Goal: Task Accomplishment & Management: Complete application form

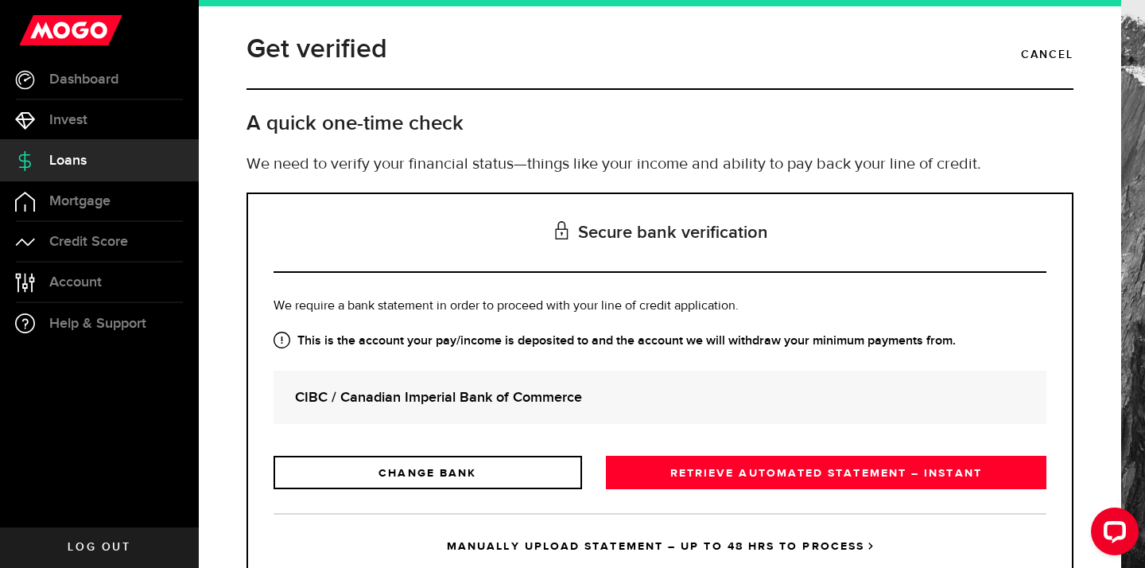
scroll to position [59, 0]
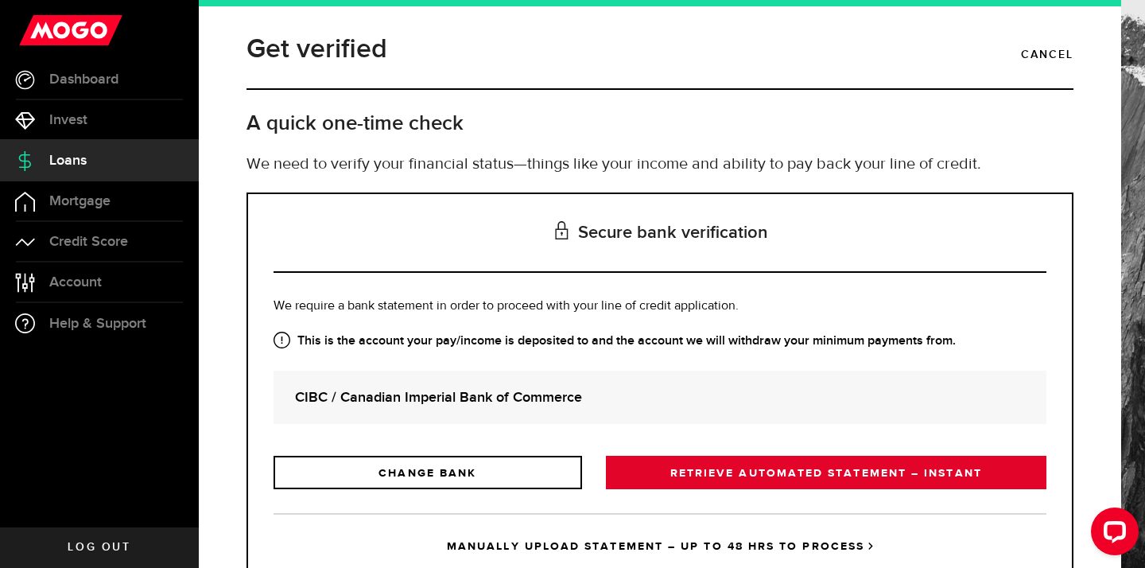
click at [739, 464] on link "RETRIEVE AUTOMATED STATEMENT – INSTANT" at bounding box center [826, 472] width 440 height 33
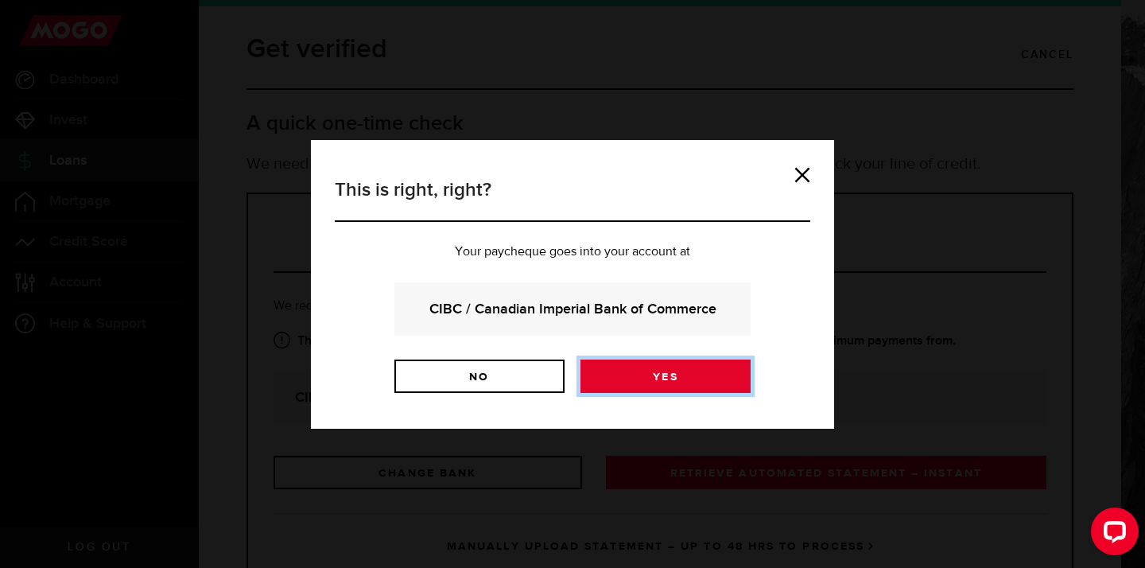
click at [694, 378] on link "Yes" at bounding box center [665, 375] width 170 height 33
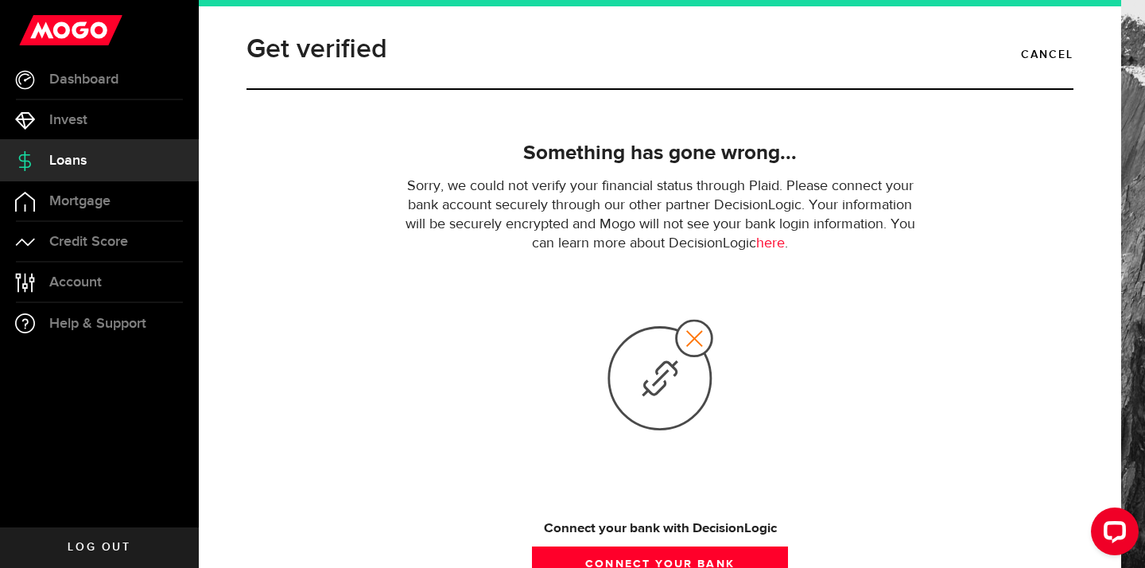
scroll to position [134, 0]
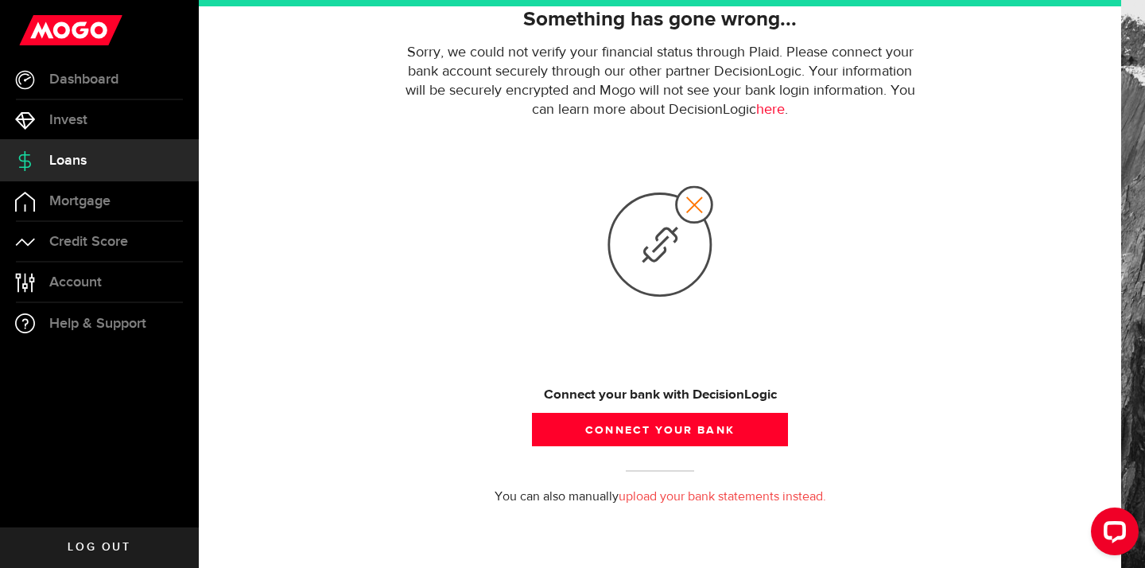
click at [51, 173] on link "Loans" at bounding box center [99, 161] width 199 height 40
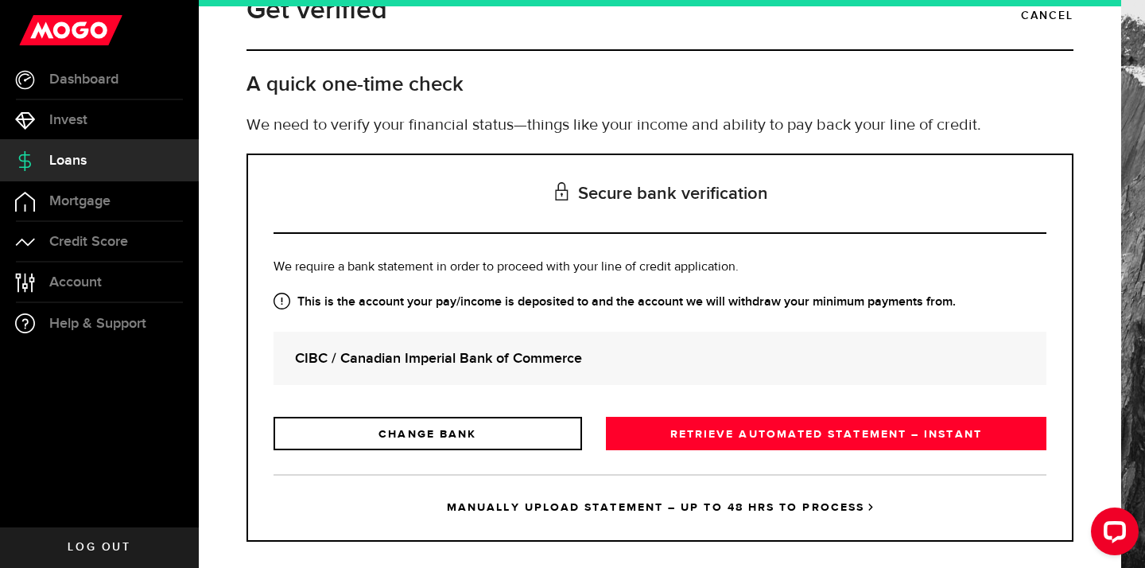
scroll to position [59, 0]
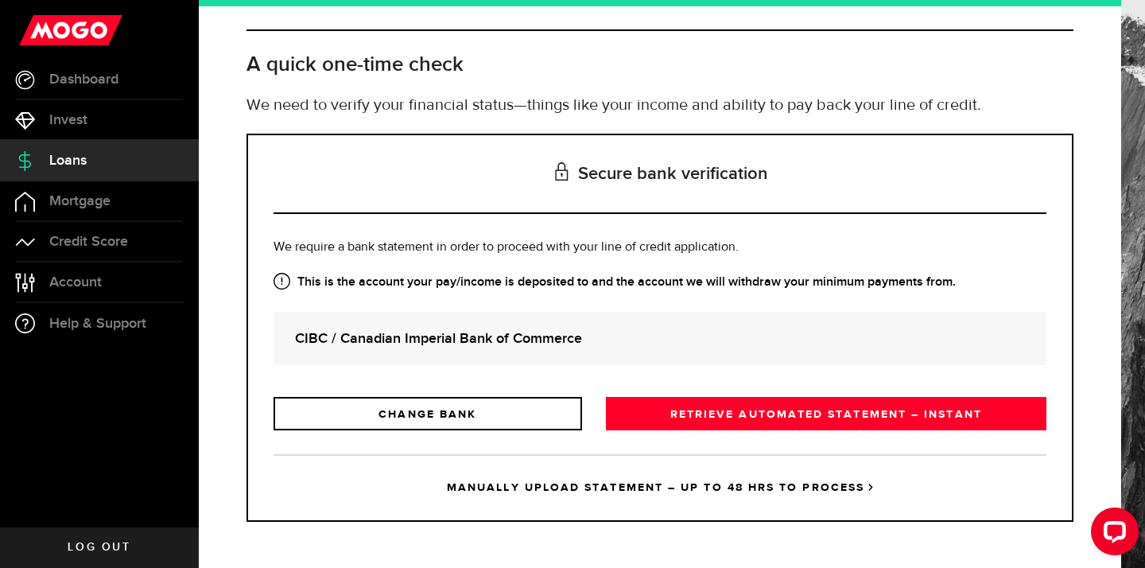
click at [603, 490] on link "MANUALLY UPLOAD STATEMENT – UP TO 48 HRS TO PROCESS" at bounding box center [659, 487] width 773 height 66
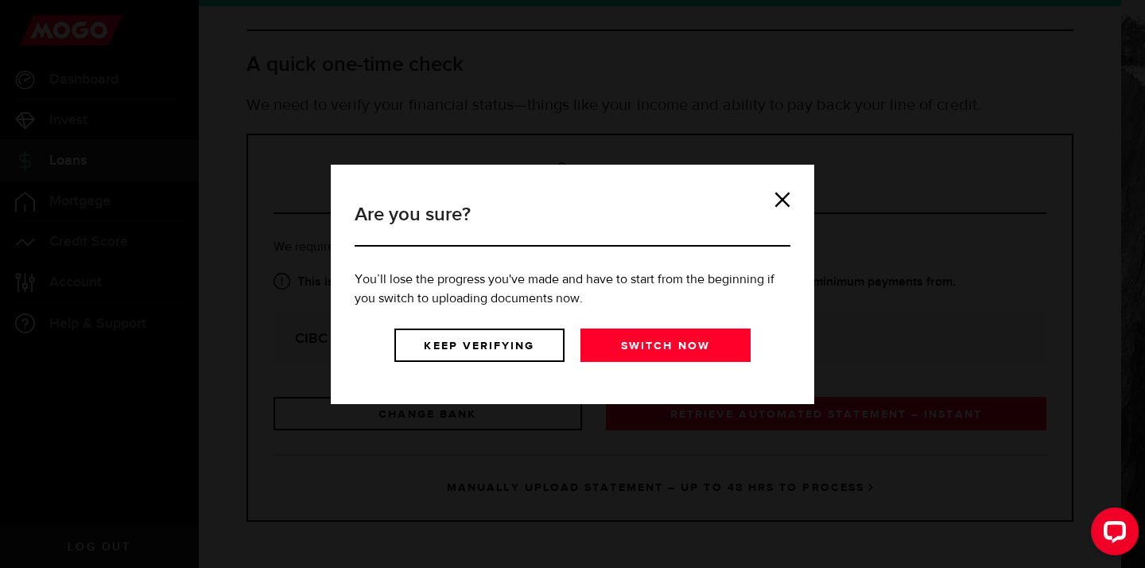
click at [778, 209] on h3 "Are you sure?" at bounding box center [573, 223] width 436 height 46
click at [778, 194] on link at bounding box center [782, 200] width 16 height 16
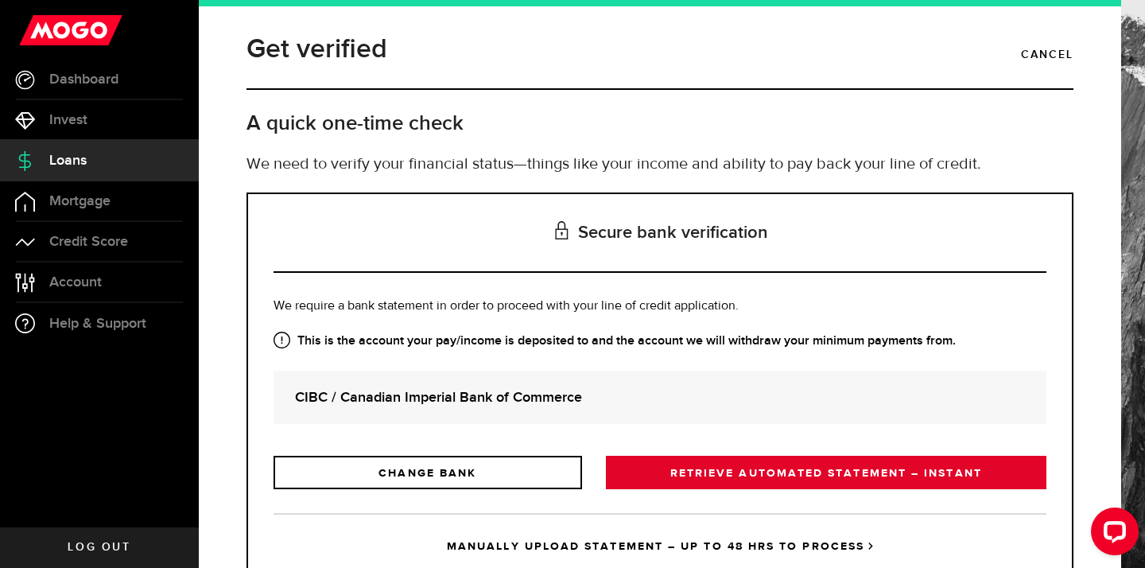
click at [718, 479] on link "RETRIEVE AUTOMATED STATEMENT – INSTANT" at bounding box center [826, 472] width 440 height 33
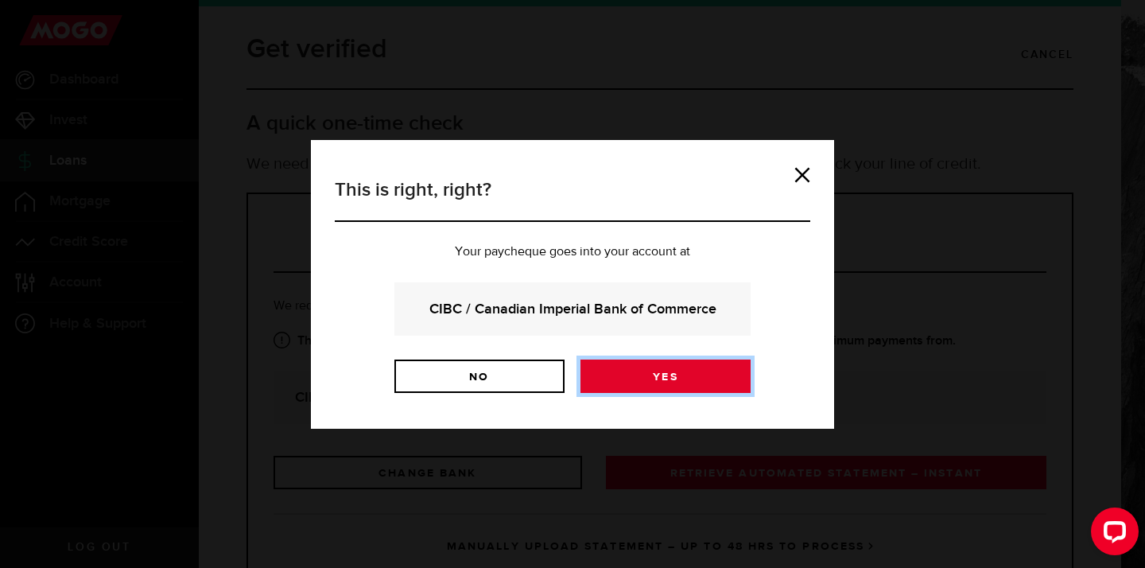
click at [682, 378] on link "Yes" at bounding box center [665, 375] width 170 height 33
